Goal: Information Seeking & Learning: Learn about a topic

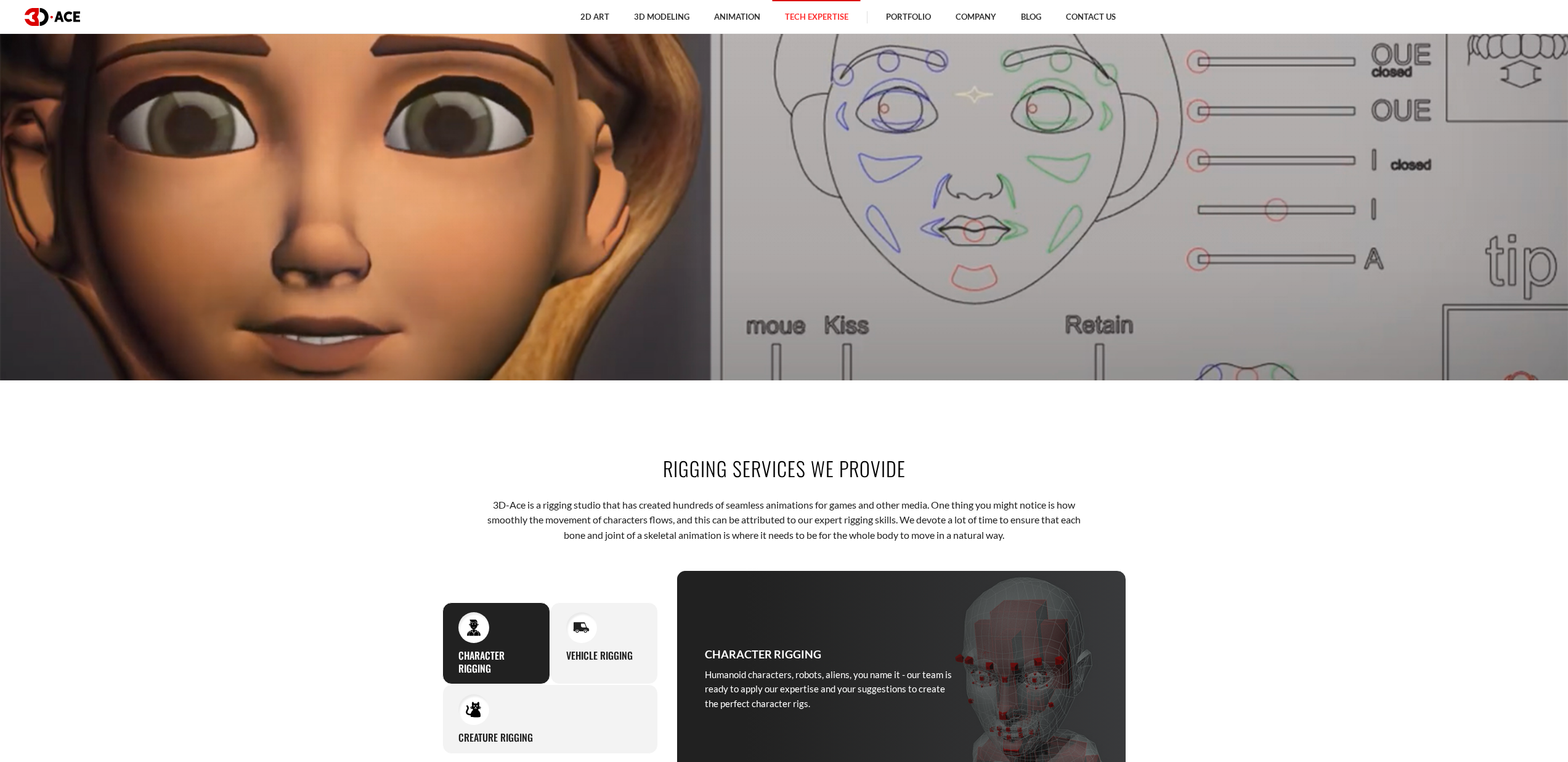
scroll to position [766, 0]
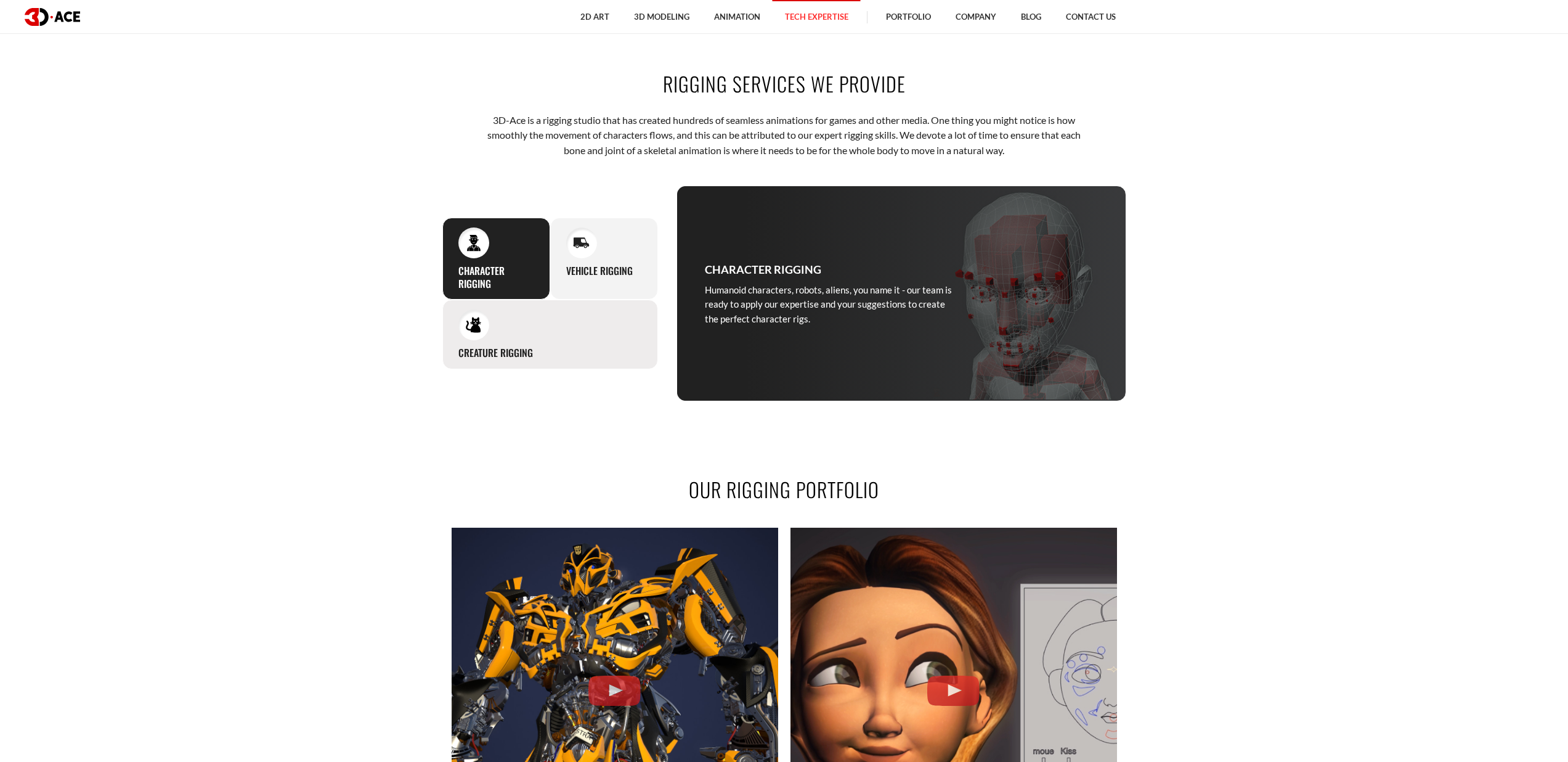
click at [606, 346] on div "Creature rigging It can be tricky to create rigging for animals, monsters, and …" at bounding box center [550, 334] width 215 height 70
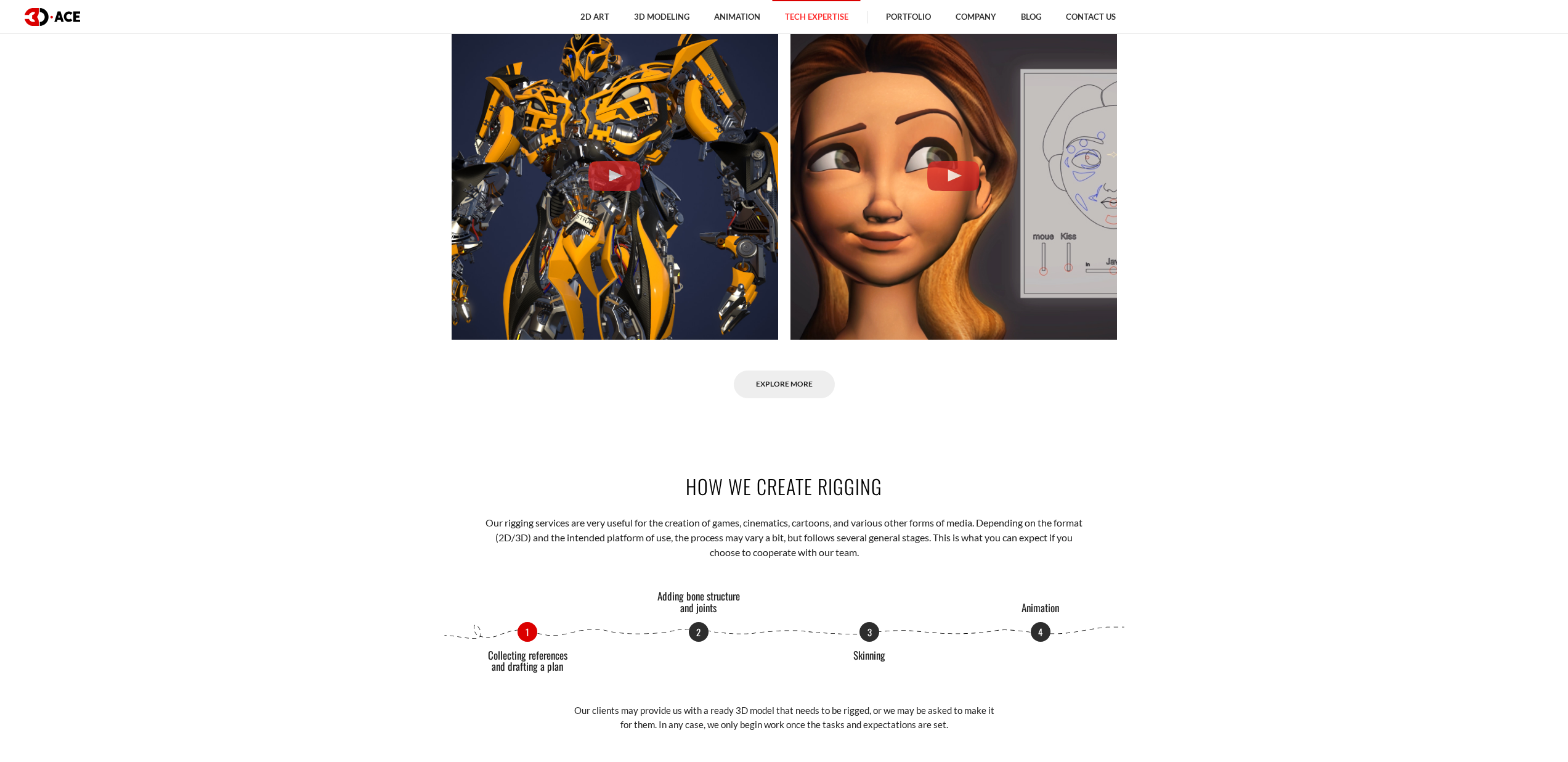
scroll to position [1395, 0]
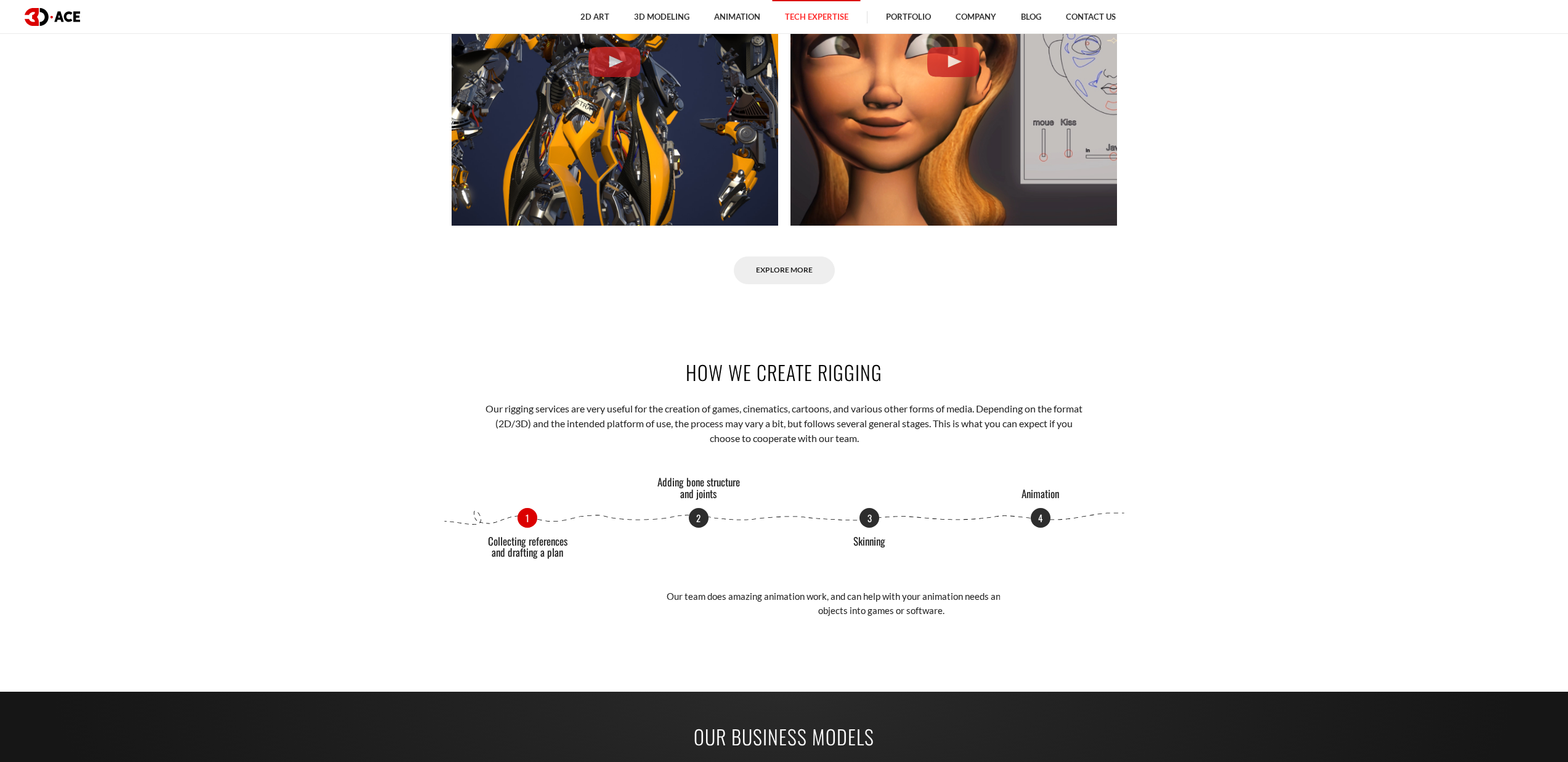
click at [1011, 593] on div "1 Collecting references and drafting a plan 2 Adding bone structure and joints …" at bounding box center [784, 563] width 684 height 111
click at [518, 514] on p "1" at bounding box center [527, 517] width 20 height 20
click at [702, 525] on p "2" at bounding box center [698, 517] width 20 height 20
click at [872, 527] on div "1 Collecting references and drafting a plan 2 Adding bone structure and joints …" at bounding box center [784, 518] width 684 height 20
click at [868, 517] on p "3" at bounding box center [869, 517] width 20 height 20
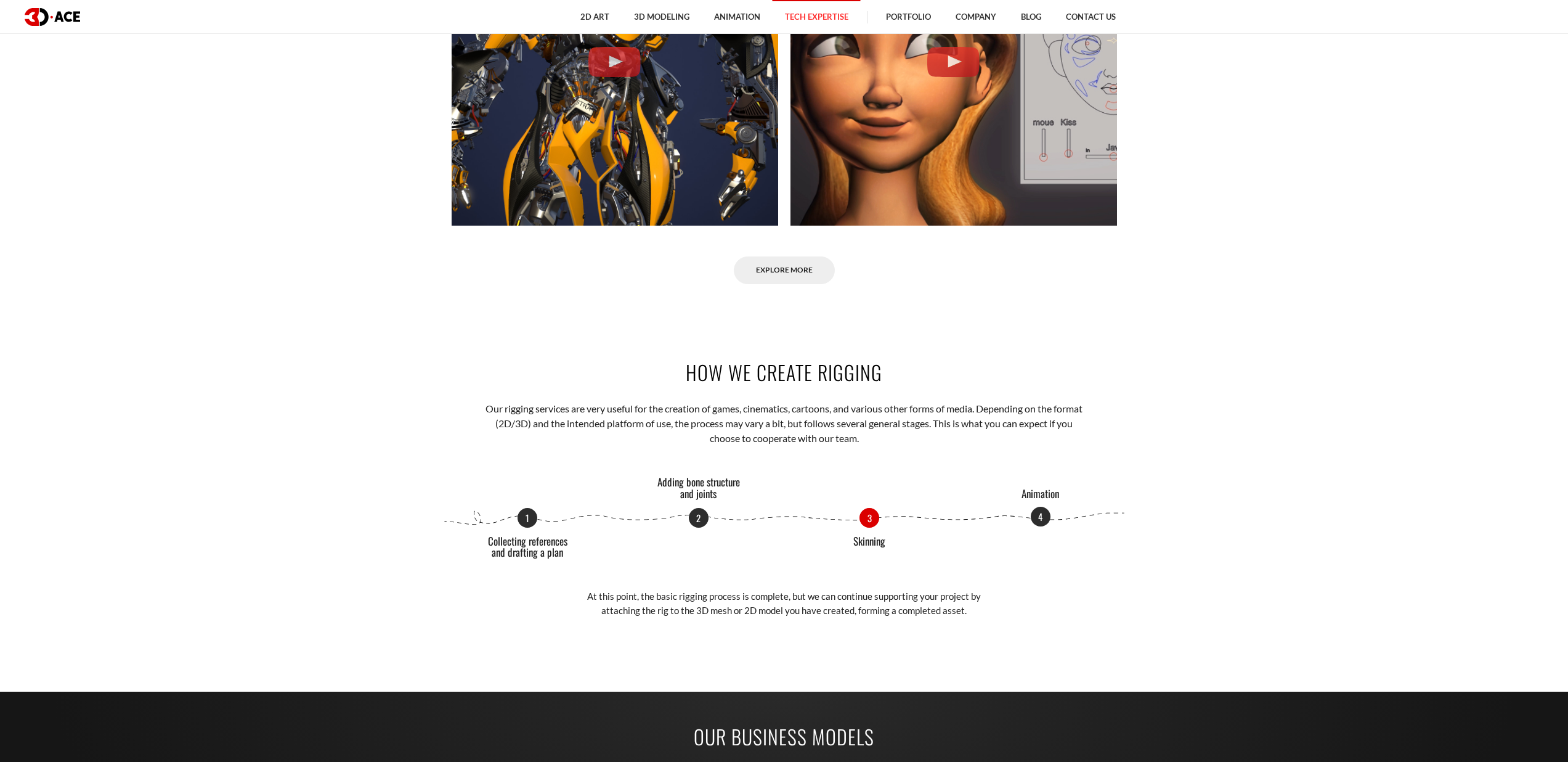
click at [1035, 517] on p "4" at bounding box center [1040, 517] width 20 height 20
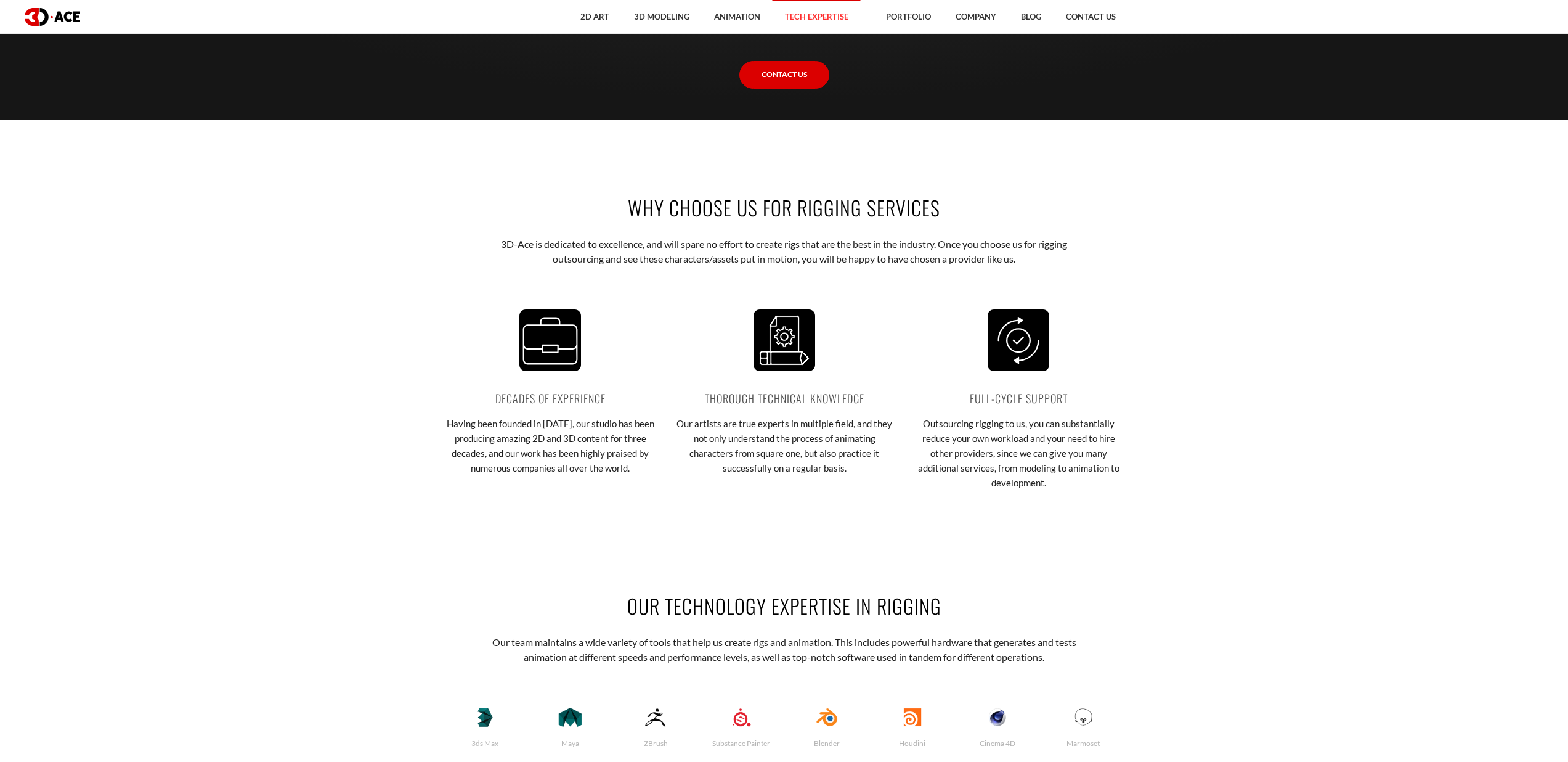
scroll to position [2368, 0]
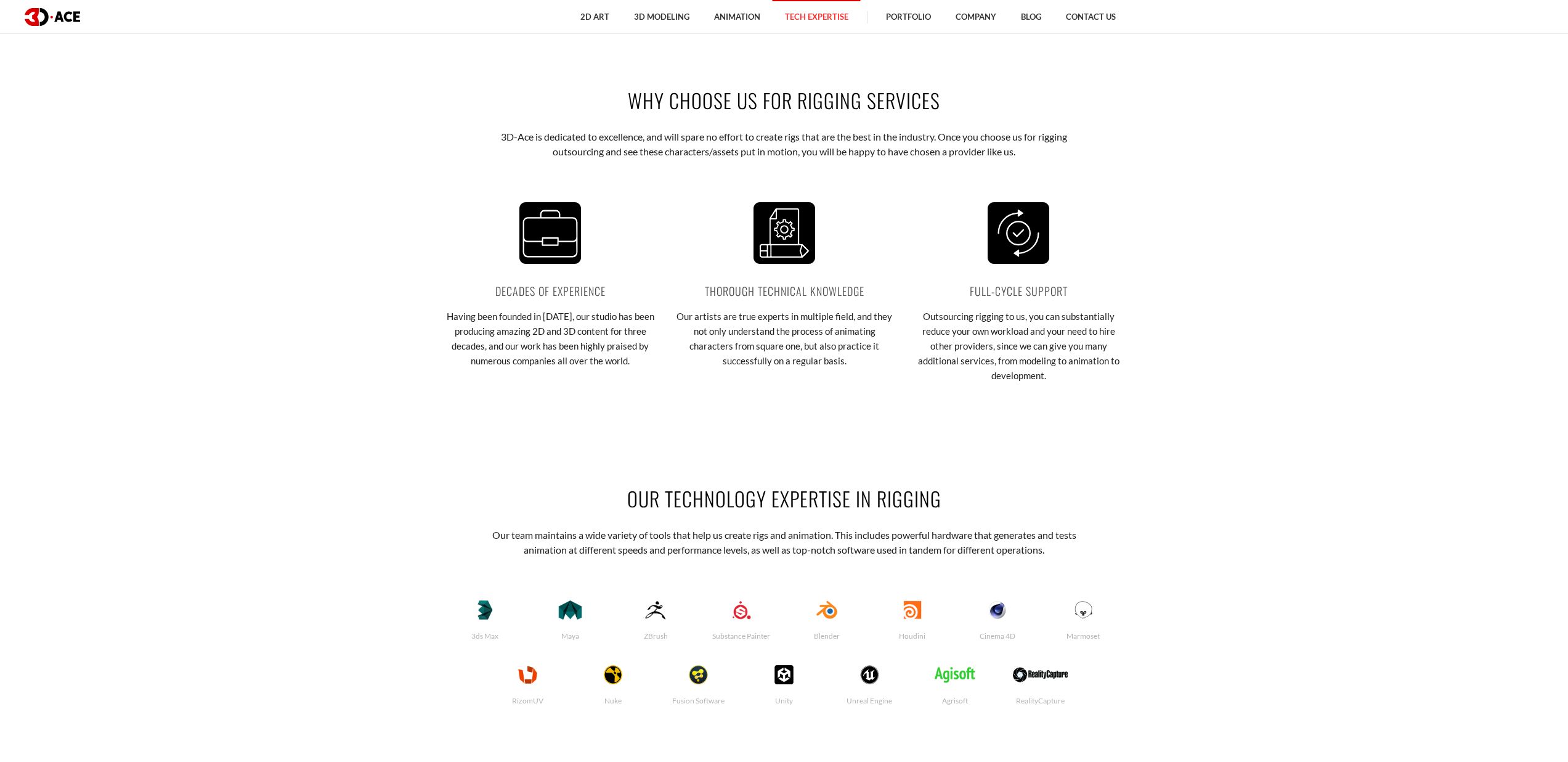
drag, startPoint x: 525, startPoint y: 531, endPoint x: 812, endPoint y: 536, distance: 287.0
click at [811, 537] on p "Our team maintains a wide variety of tools that help us create rigs and animati…" at bounding box center [784, 542] width 607 height 30
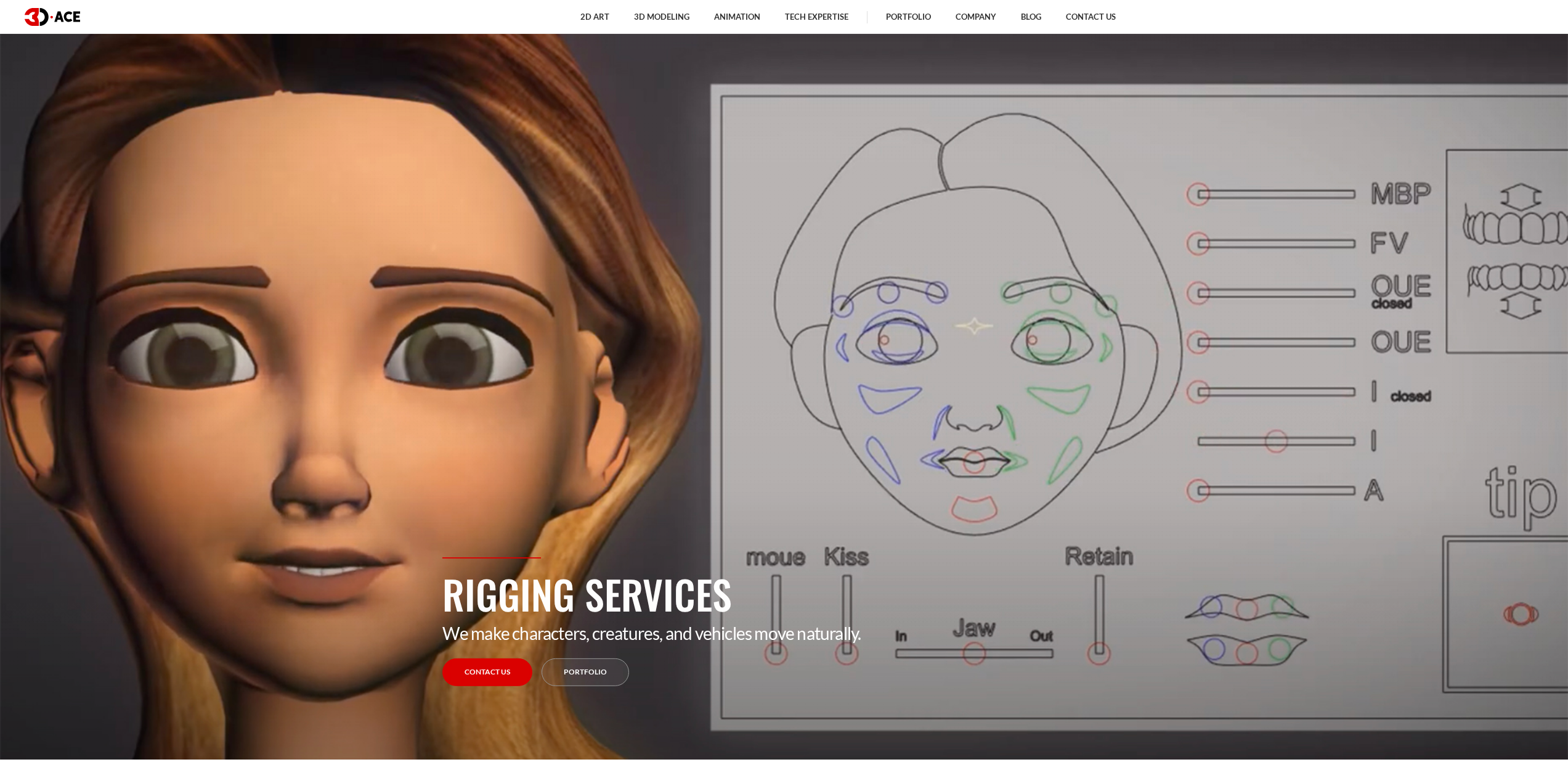
scroll to position [0, 0]
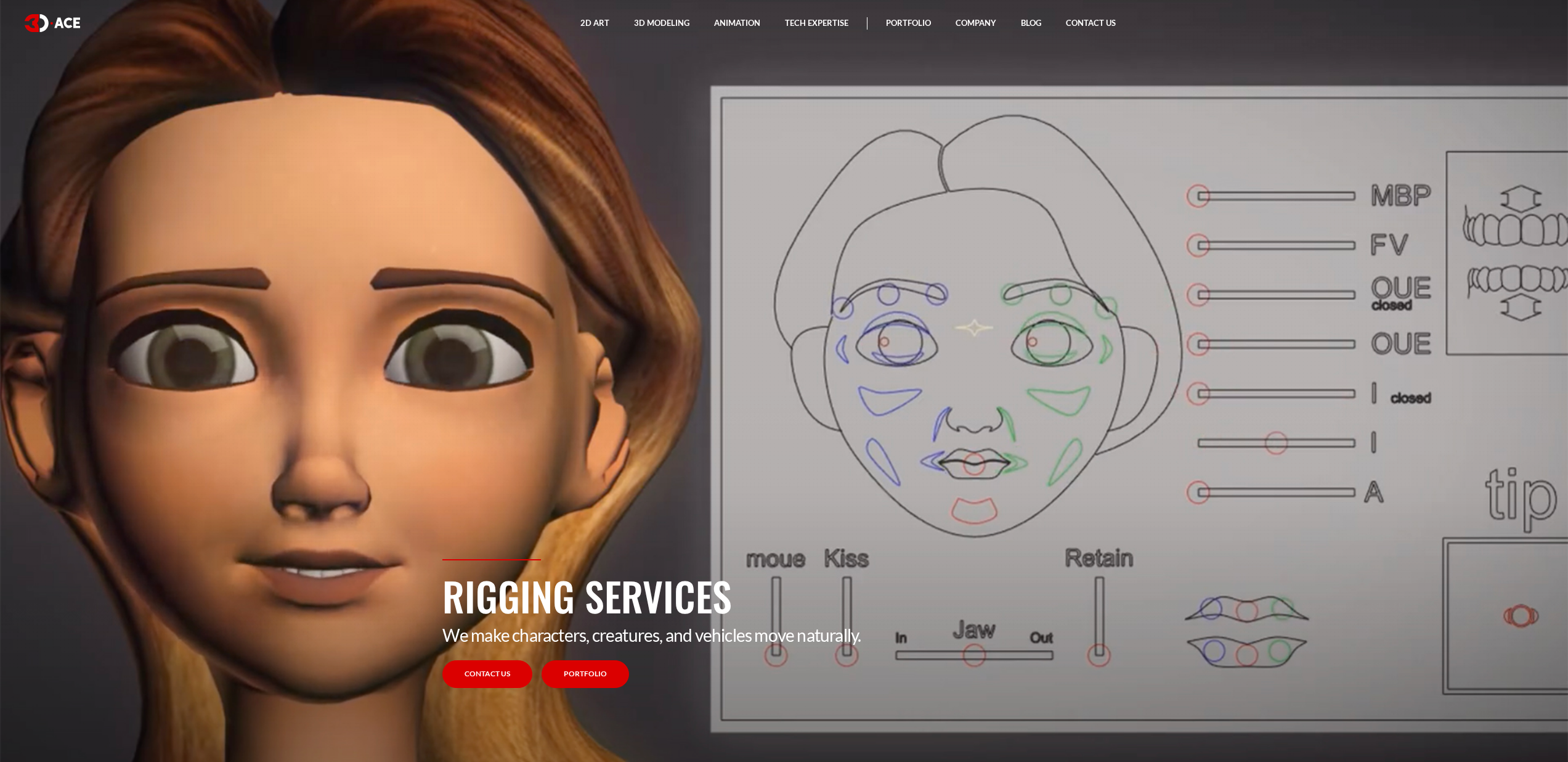
click at [601, 671] on link "Portfolio" at bounding box center [585, 674] width 88 height 27
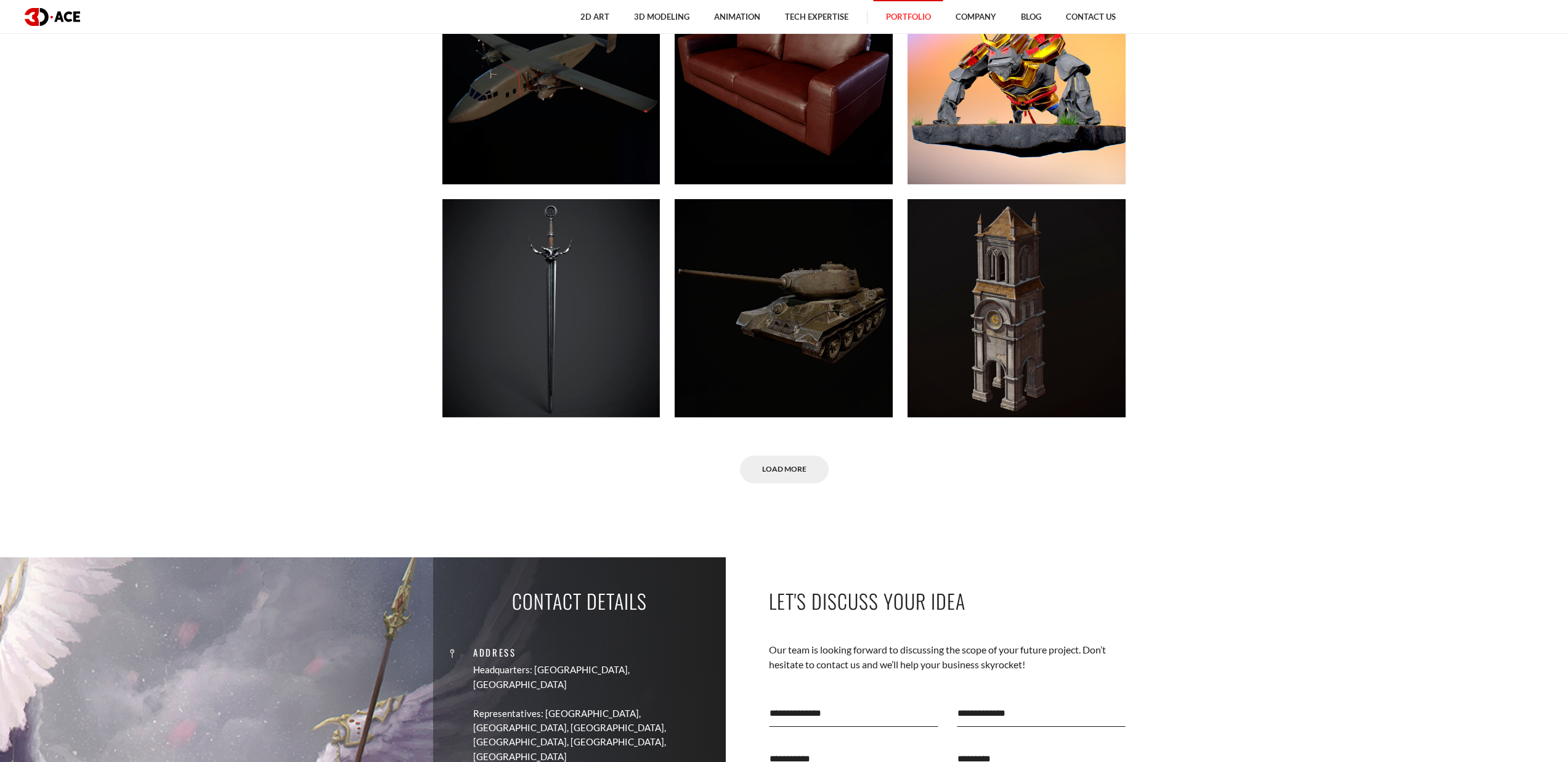
scroll to position [7841, 0]
